Goal: Entertainment & Leisure: Consume media (video, audio)

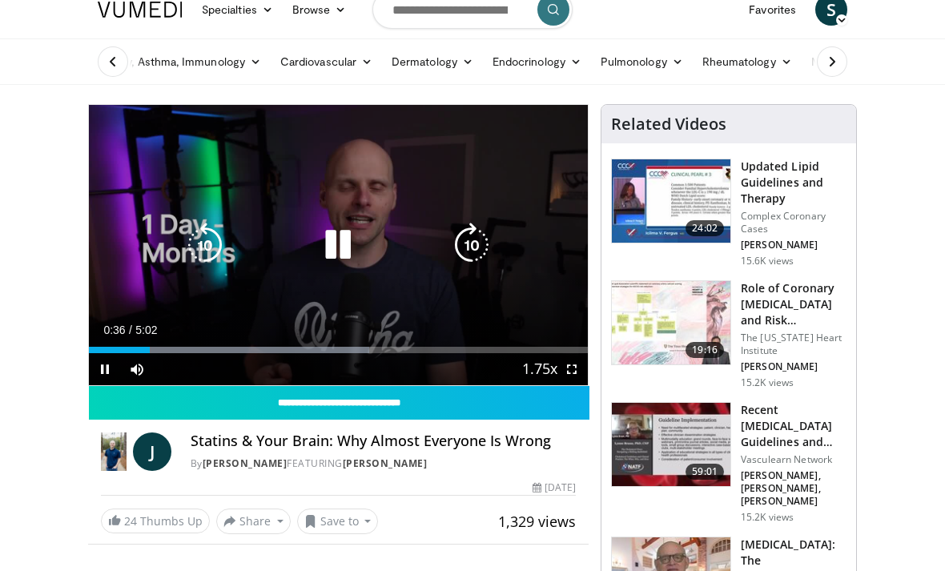
scroll to position [32, 0]
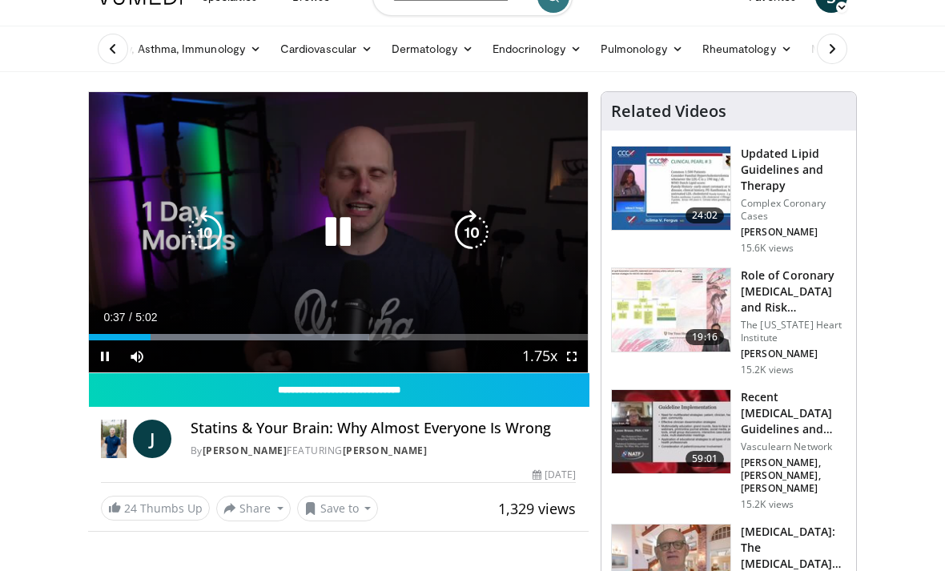
click at [458, 307] on div "10 seconds Tap to unmute" at bounding box center [338, 232] width 499 height 280
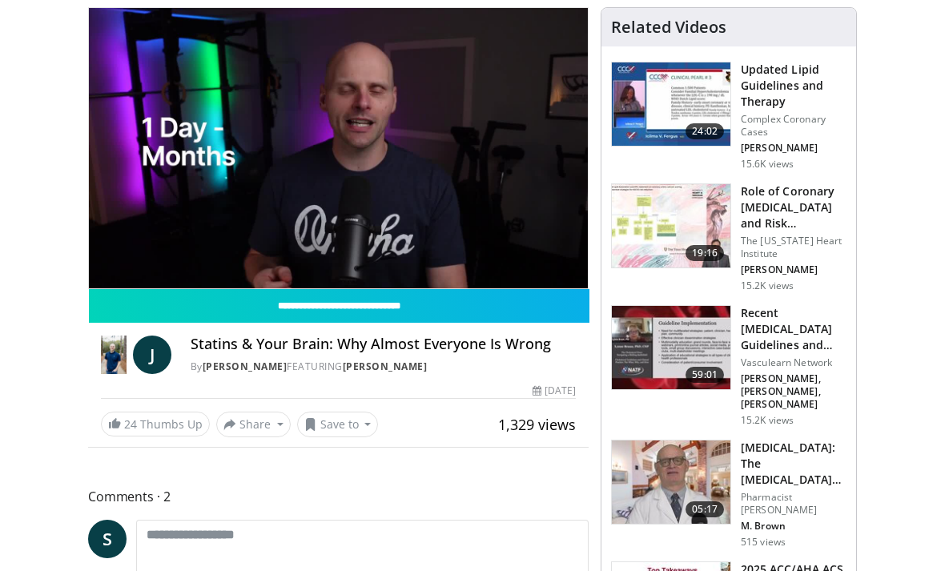
scroll to position [0, 0]
